Goal: Task Accomplishment & Management: Use online tool/utility

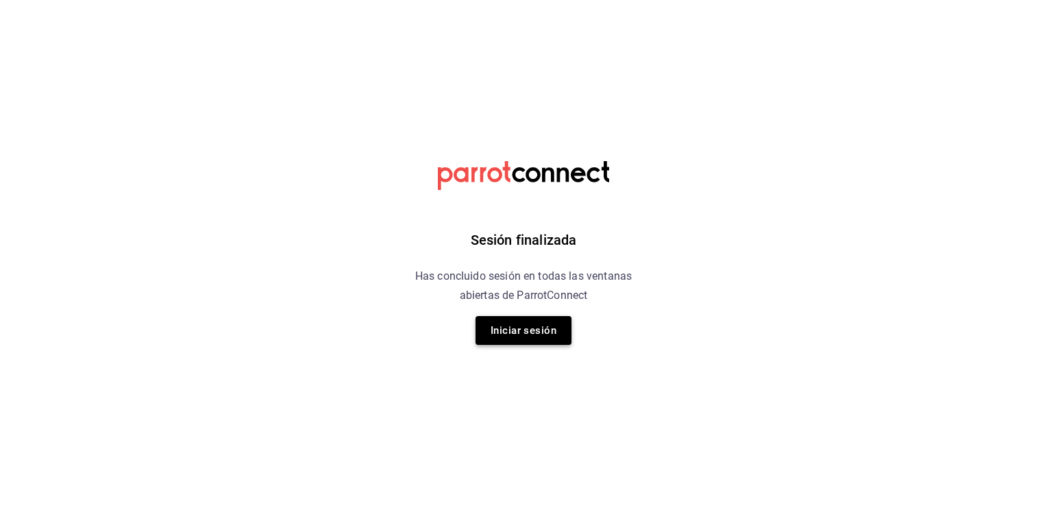
click at [516, 339] on button "Iniciar sesión" at bounding box center [524, 330] width 96 height 29
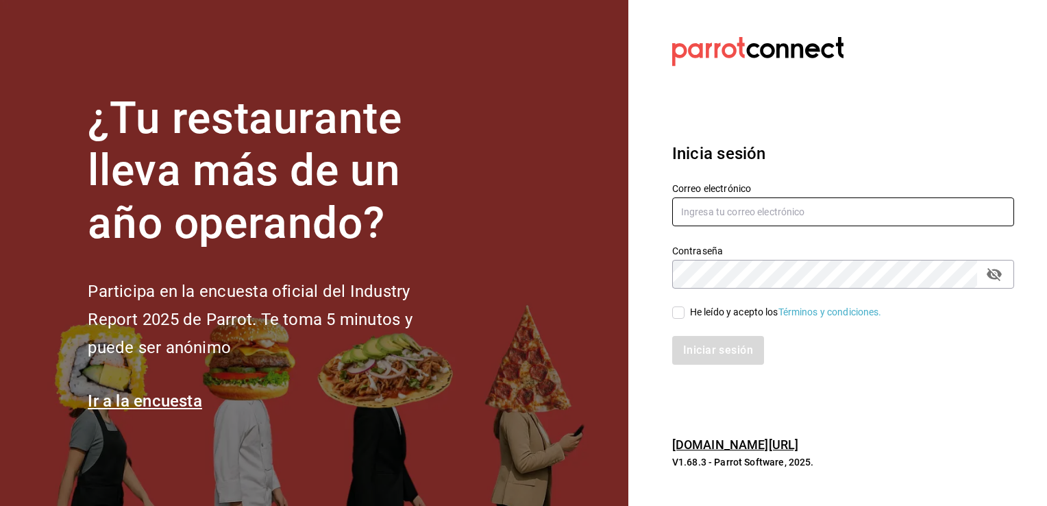
type input "[EMAIL_ADDRESS][PERSON_NAME][DOMAIN_NAME]"
click at [681, 308] on input "He leído y acepto los Términos y condiciones." at bounding box center [678, 312] width 12 height 12
checkbox input "true"
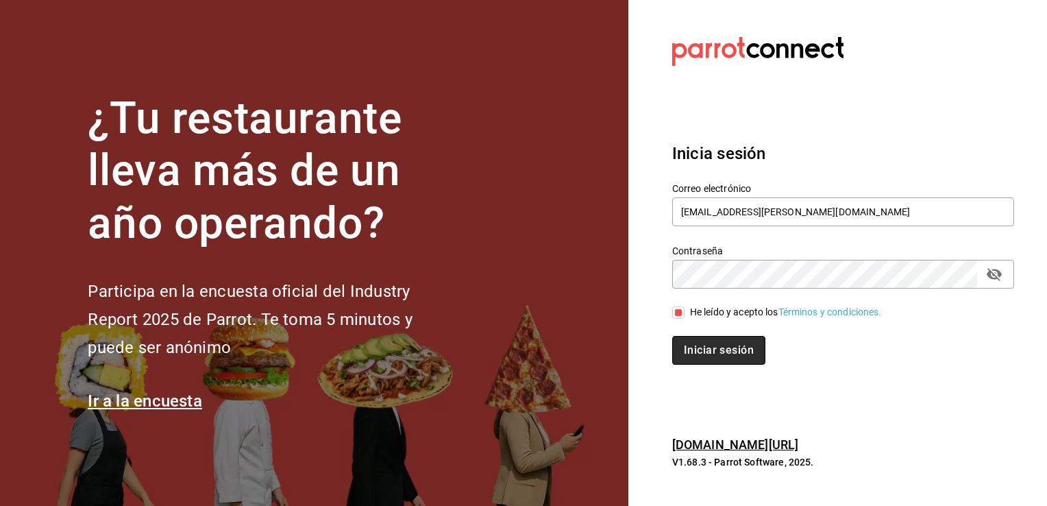
click at [695, 355] on button "Iniciar sesión" at bounding box center [718, 350] width 93 height 29
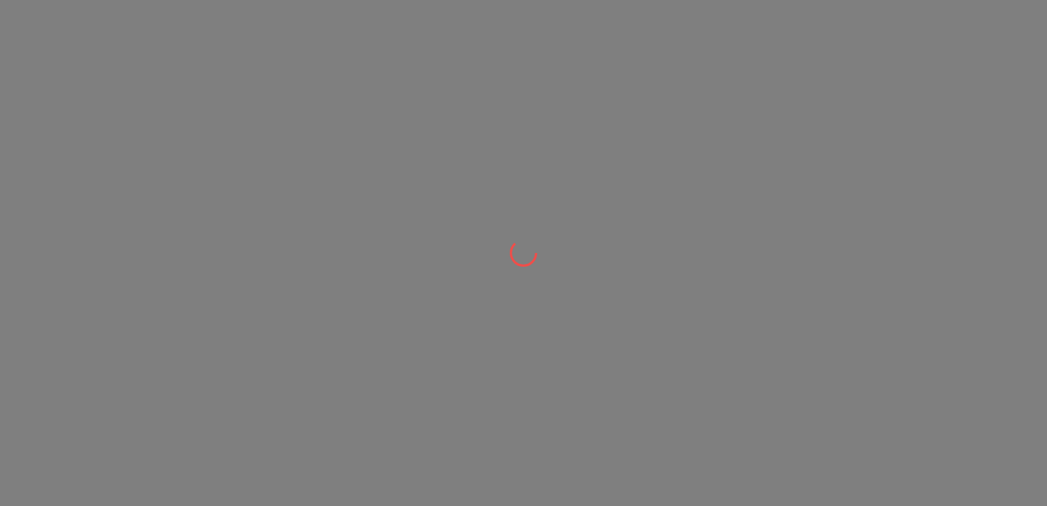
drag, startPoint x: 359, startPoint y: 182, endPoint x: 330, endPoint y: 226, distance: 53.1
click at [330, 226] on div at bounding box center [523, 253] width 1047 height 506
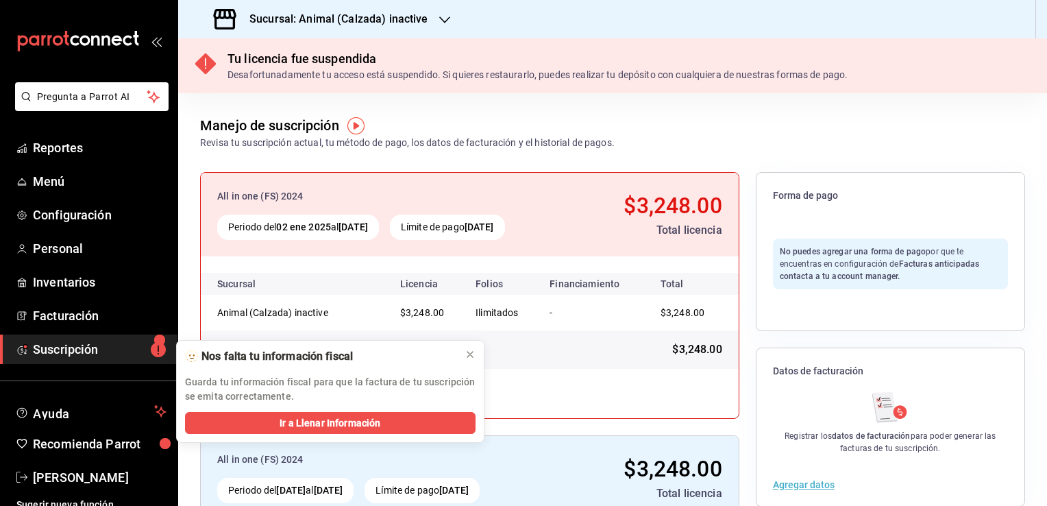
click at [332, 17] on h3 "Sucursal: Animal (Calzada) inactive" at bounding box center [334, 19] width 190 height 16
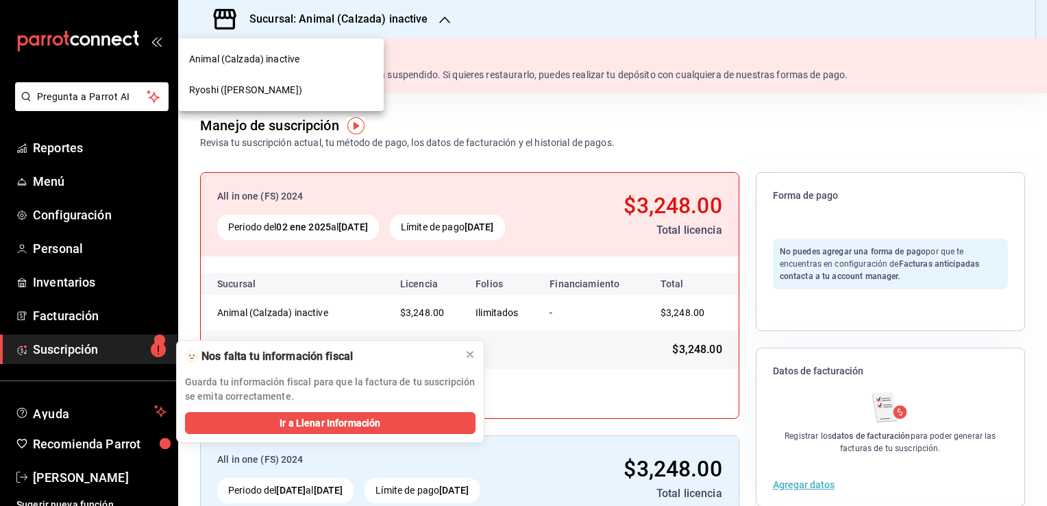
click at [230, 95] on span "Ryoshi (Polanco)" at bounding box center [245, 90] width 113 height 14
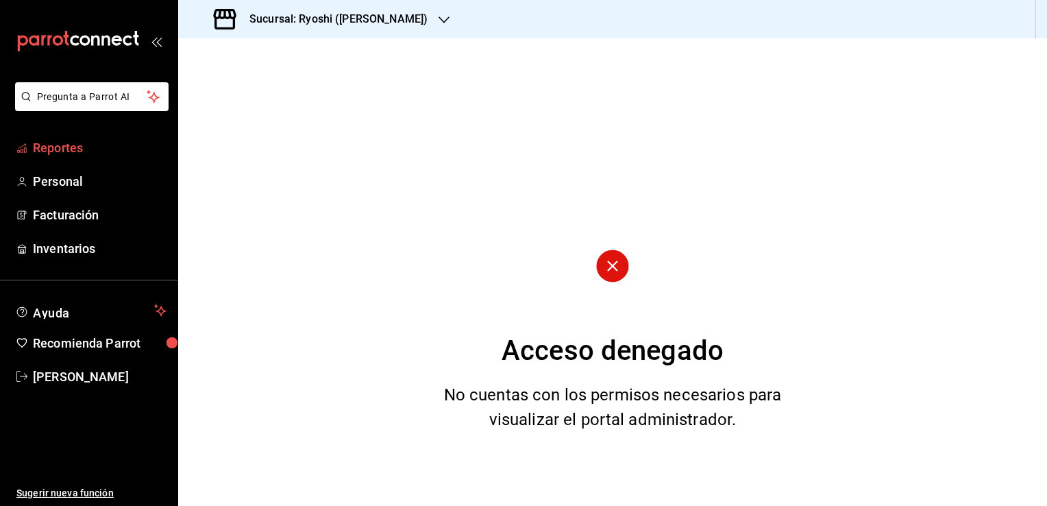
click at [59, 141] on span "Reportes" at bounding box center [100, 147] width 134 height 19
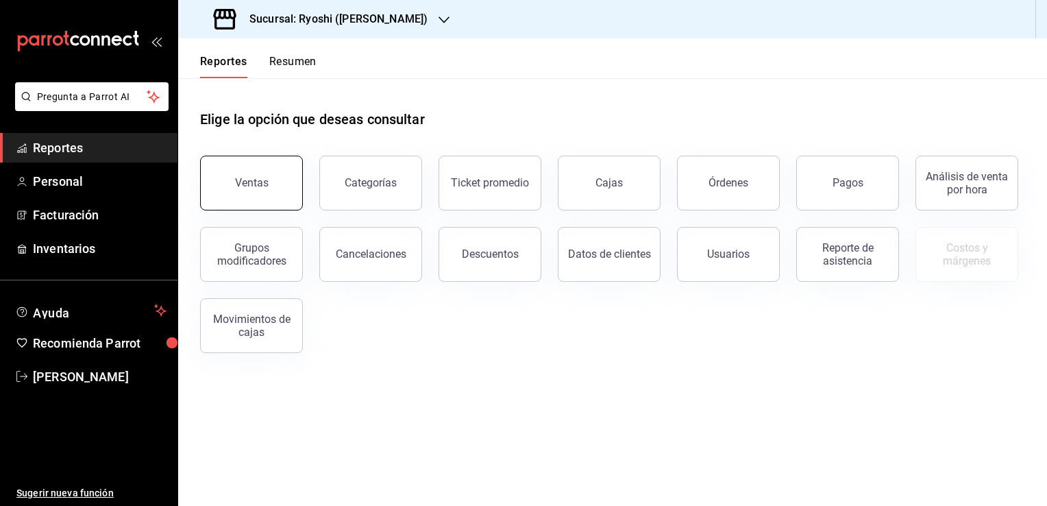
click at [270, 171] on button "Ventas" at bounding box center [251, 183] width 103 height 55
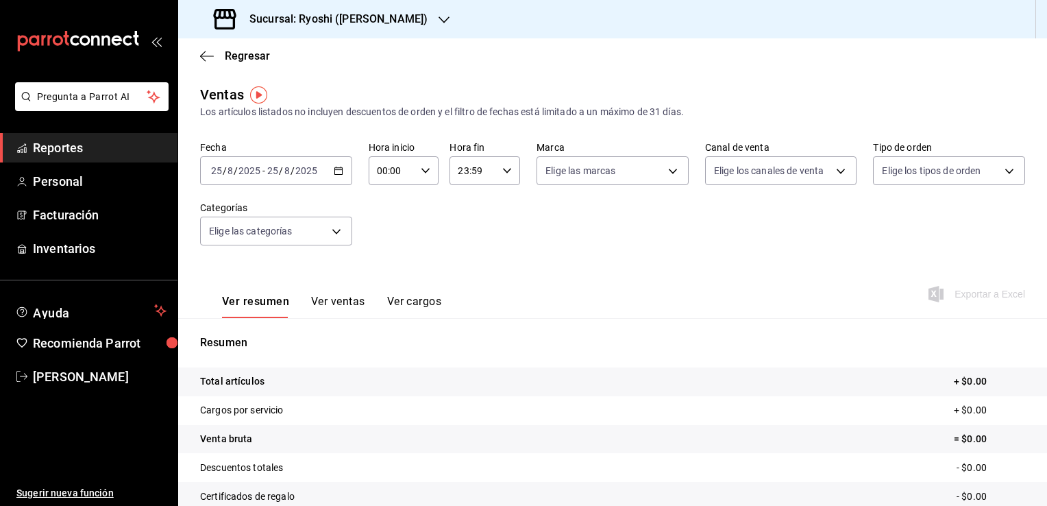
click at [343, 173] on div "2025-08-25 25 / 8 / 2025 - 2025-08-25 25 / 8 / 2025" at bounding box center [276, 170] width 152 height 29
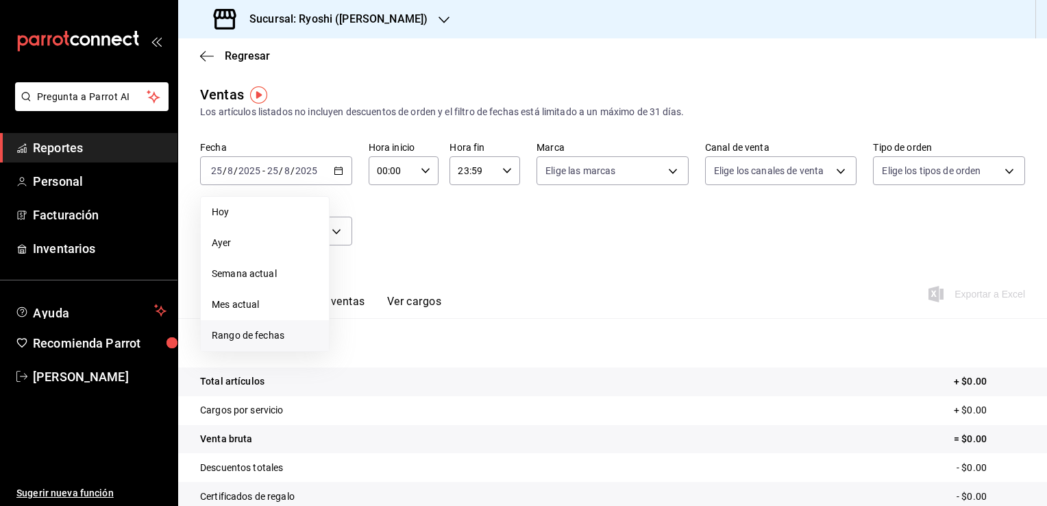
click at [265, 332] on span "Rango de fechas" at bounding box center [265, 335] width 106 height 14
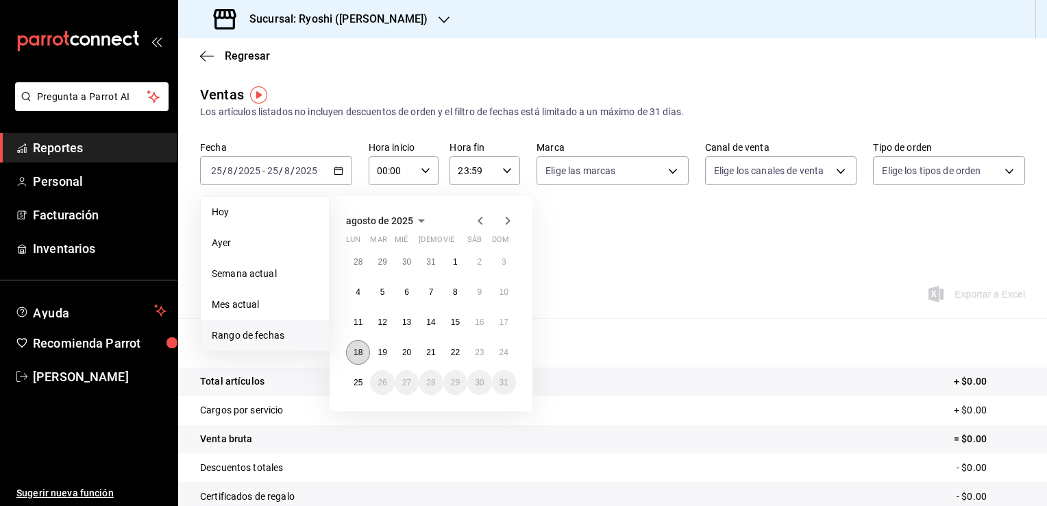
click at [359, 350] on abbr "18" at bounding box center [358, 353] width 9 height 10
click at [356, 380] on abbr "25" at bounding box center [358, 383] width 9 height 10
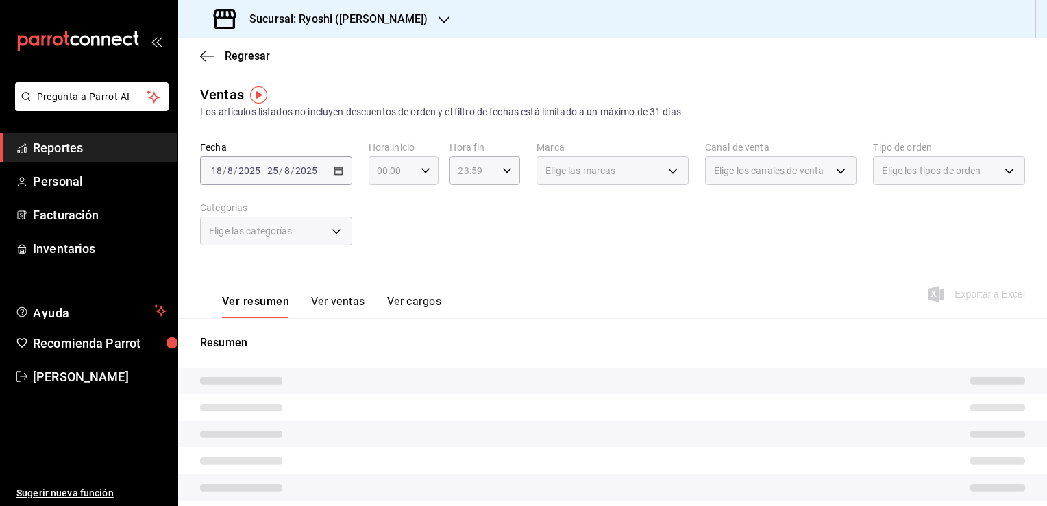
click at [428, 171] on div "00:00 Hora inicio" at bounding box center [404, 170] width 71 height 29
click at [383, 248] on span "05" at bounding box center [384, 249] width 13 height 11
type input "05:00"
click at [490, 167] on div at bounding box center [523, 253] width 1047 height 506
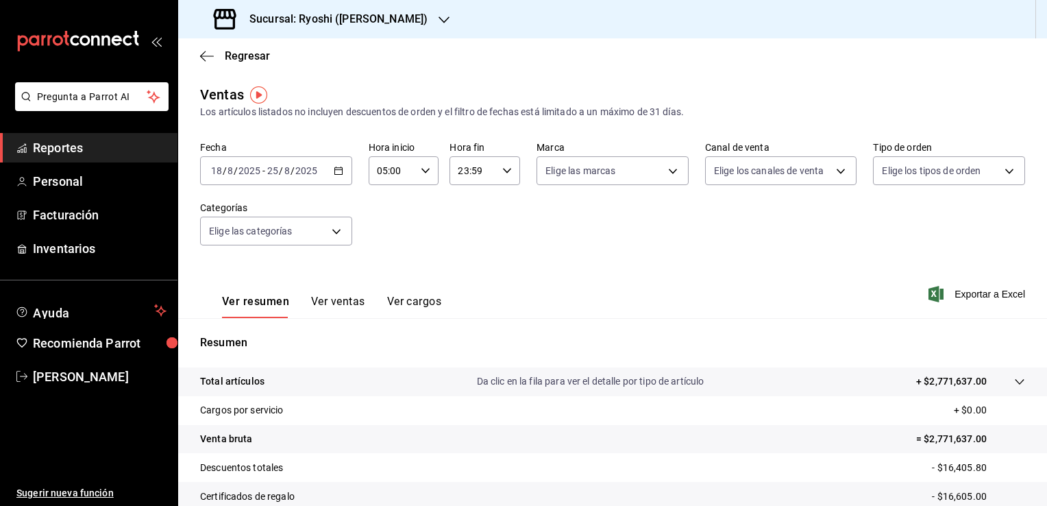
click at [509, 171] on div "23:59 Hora fin" at bounding box center [485, 170] width 71 height 29
click at [463, 254] on span "04" at bounding box center [464, 248] width 13 height 11
type input "04:59"
click at [589, 276] on div at bounding box center [523, 253] width 1047 height 506
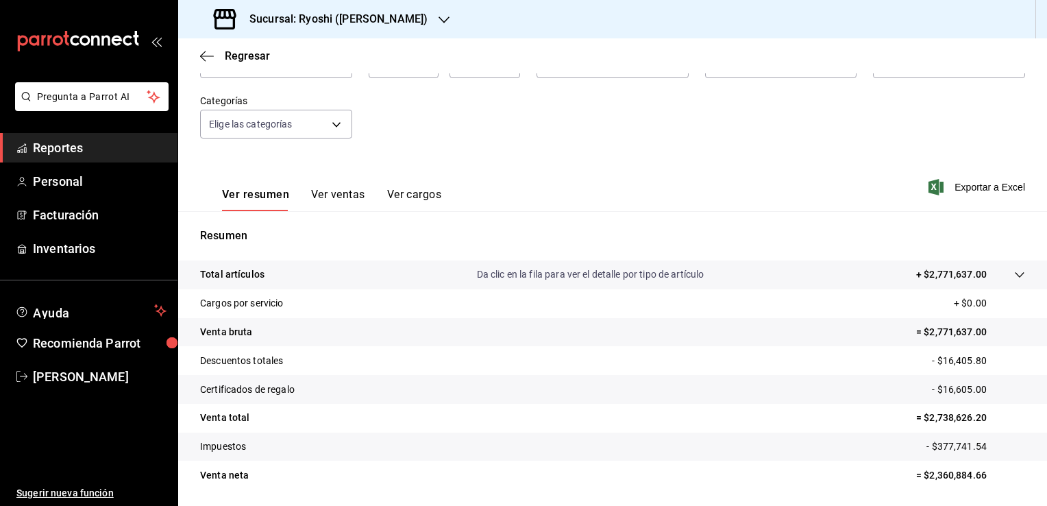
scroll to position [151, 0]
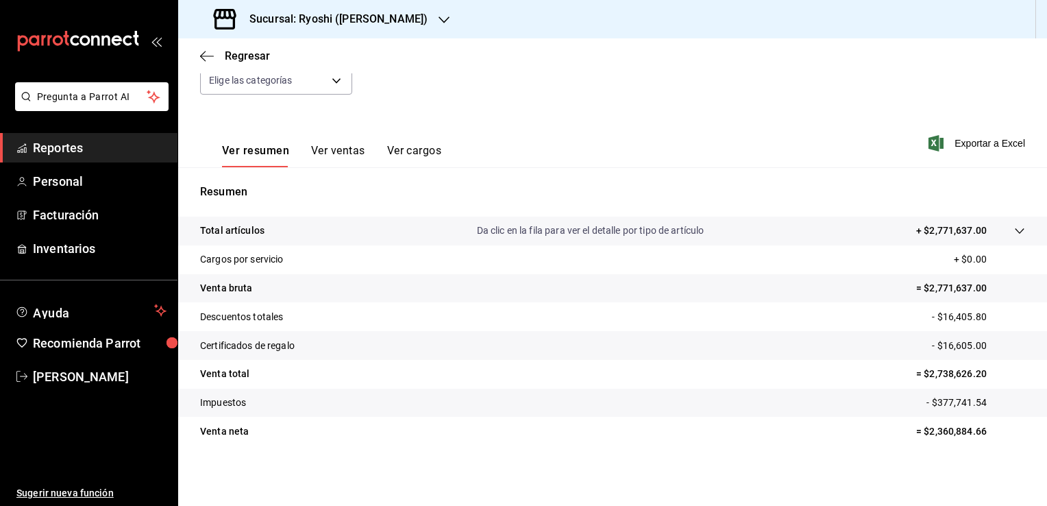
click at [71, 157] on link "Reportes" at bounding box center [89, 147] width 178 height 29
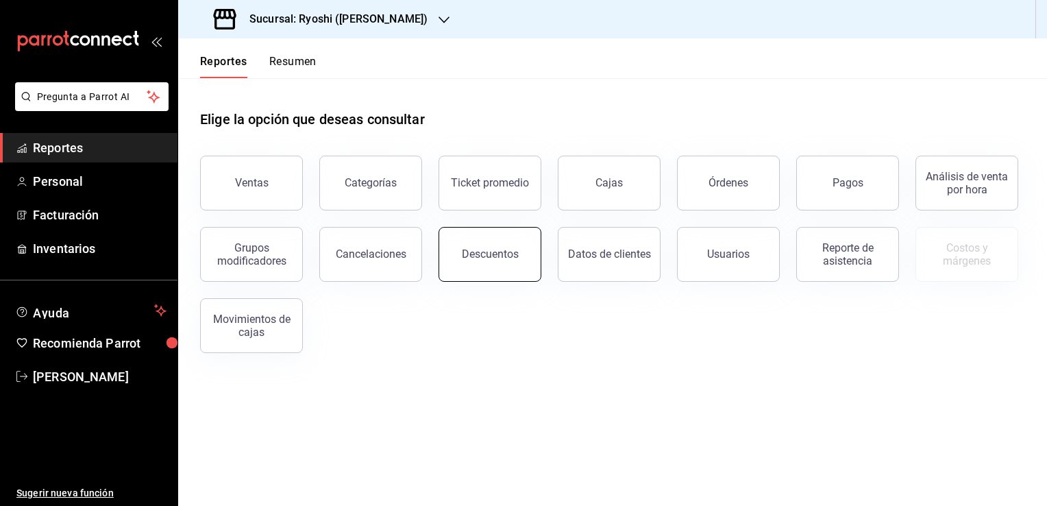
click at [499, 251] on div "Descuentos" at bounding box center [490, 253] width 57 height 13
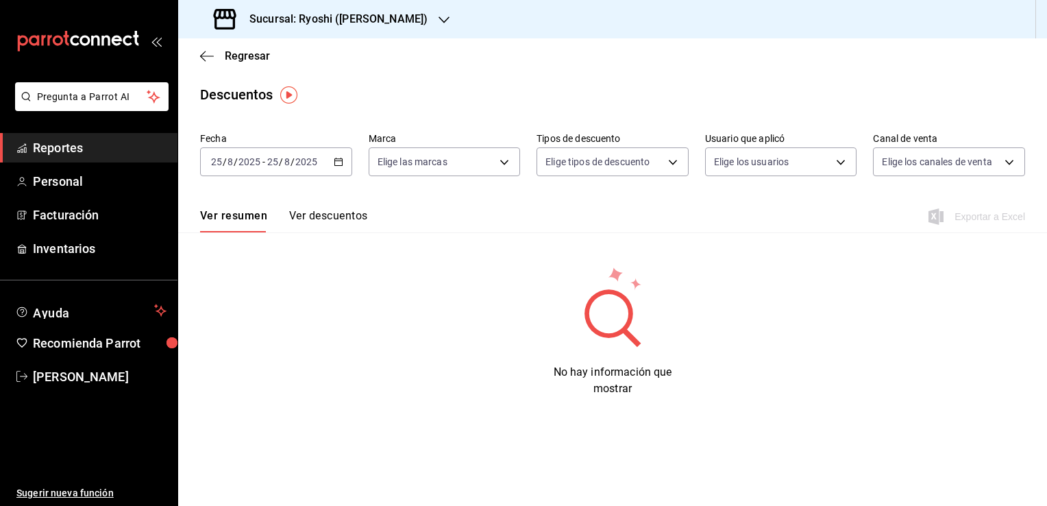
click at [337, 162] on icon "button" at bounding box center [339, 162] width 10 height 10
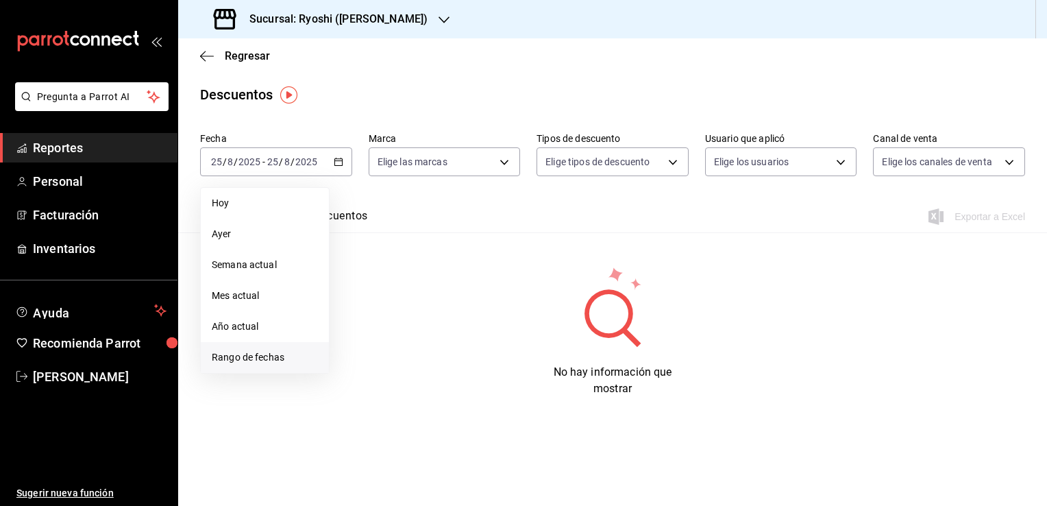
click at [238, 356] on span "Rango de fechas" at bounding box center [265, 357] width 106 height 14
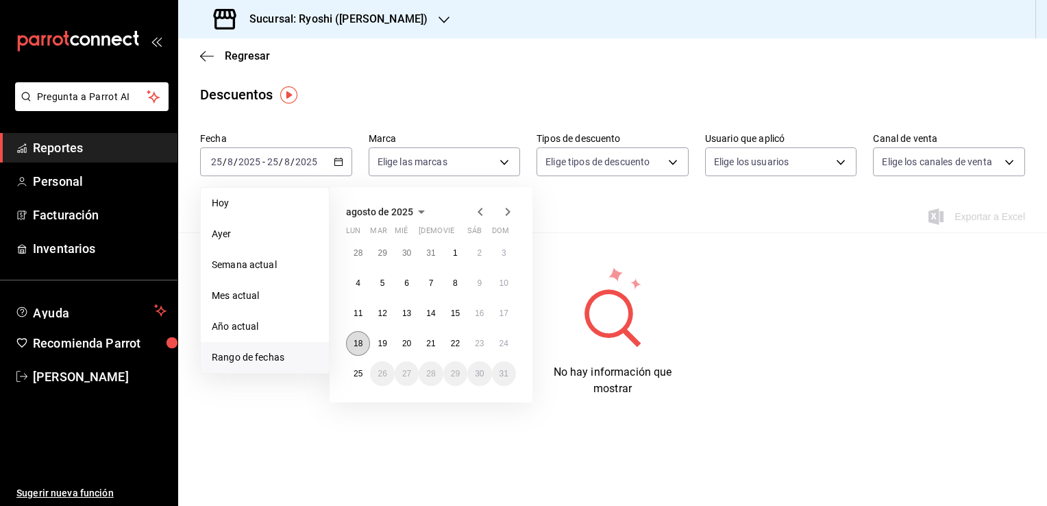
click at [366, 344] on button "18" at bounding box center [358, 343] width 24 height 25
click at [361, 367] on button "25" at bounding box center [358, 373] width 24 height 25
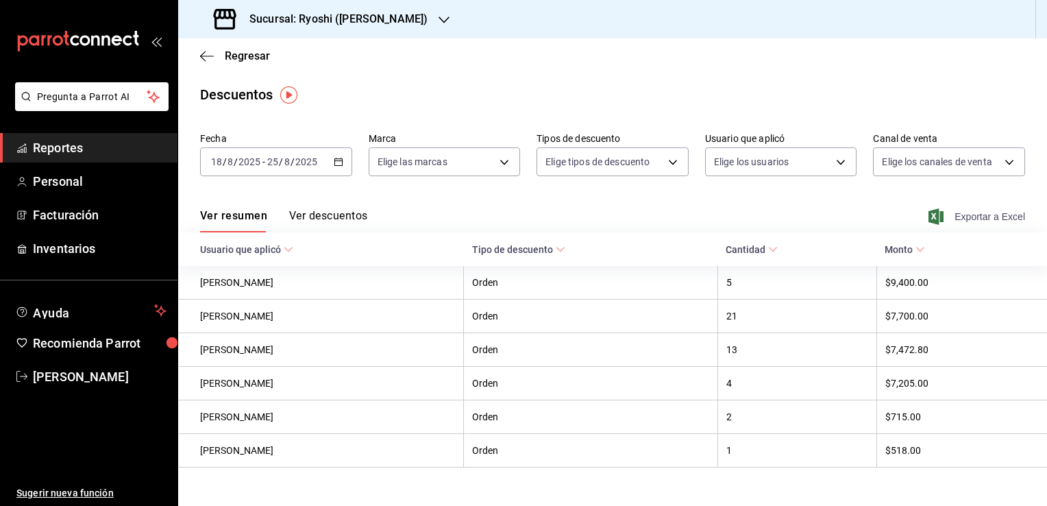
click at [953, 218] on span "Exportar a Excel" at bounding box center [979, 216] width 94 height 16
